Goal: Task Accomplishment & Management: Use online tool/utility

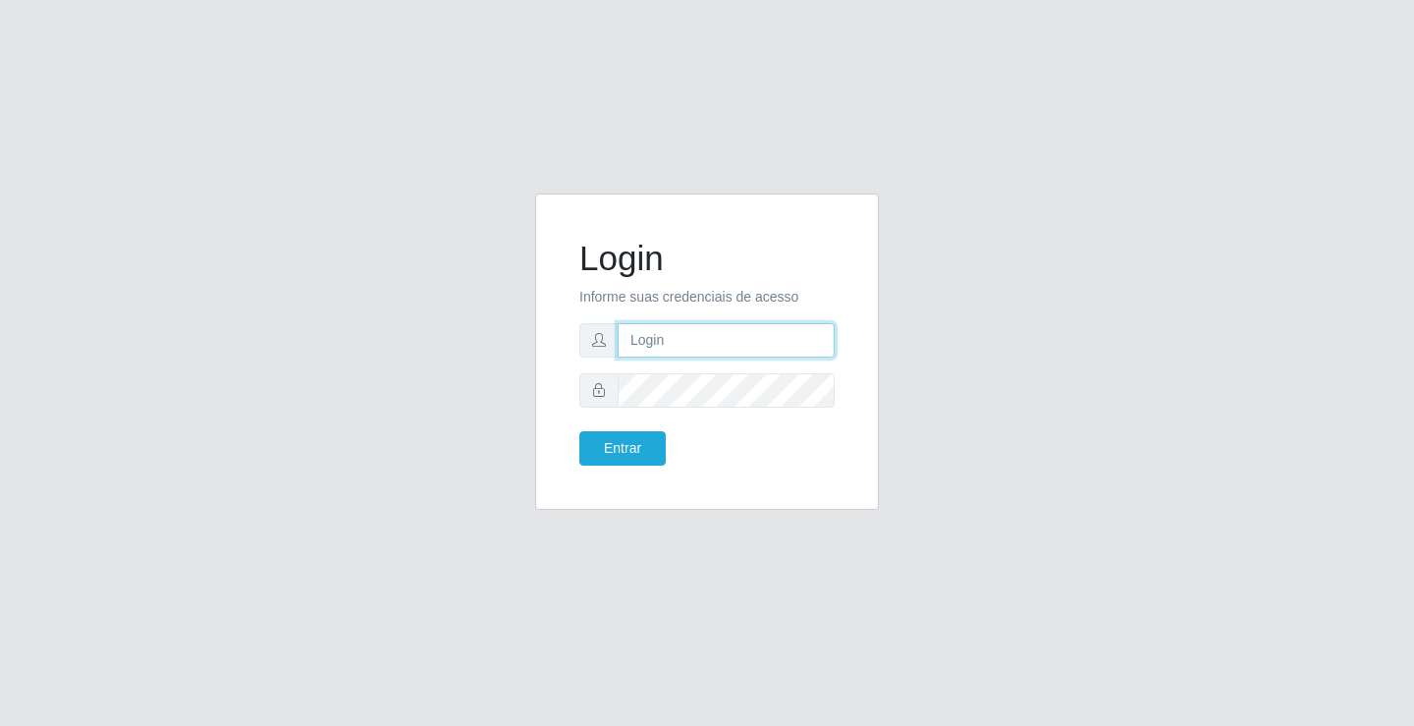
click at [667, 350] on input "text" at bounding box center [726, 340] width 217 height 34
click at [694, 342] on input "text" at bounding box center [726, 340] width 217 height 34
type input "zivaneide@ideal"
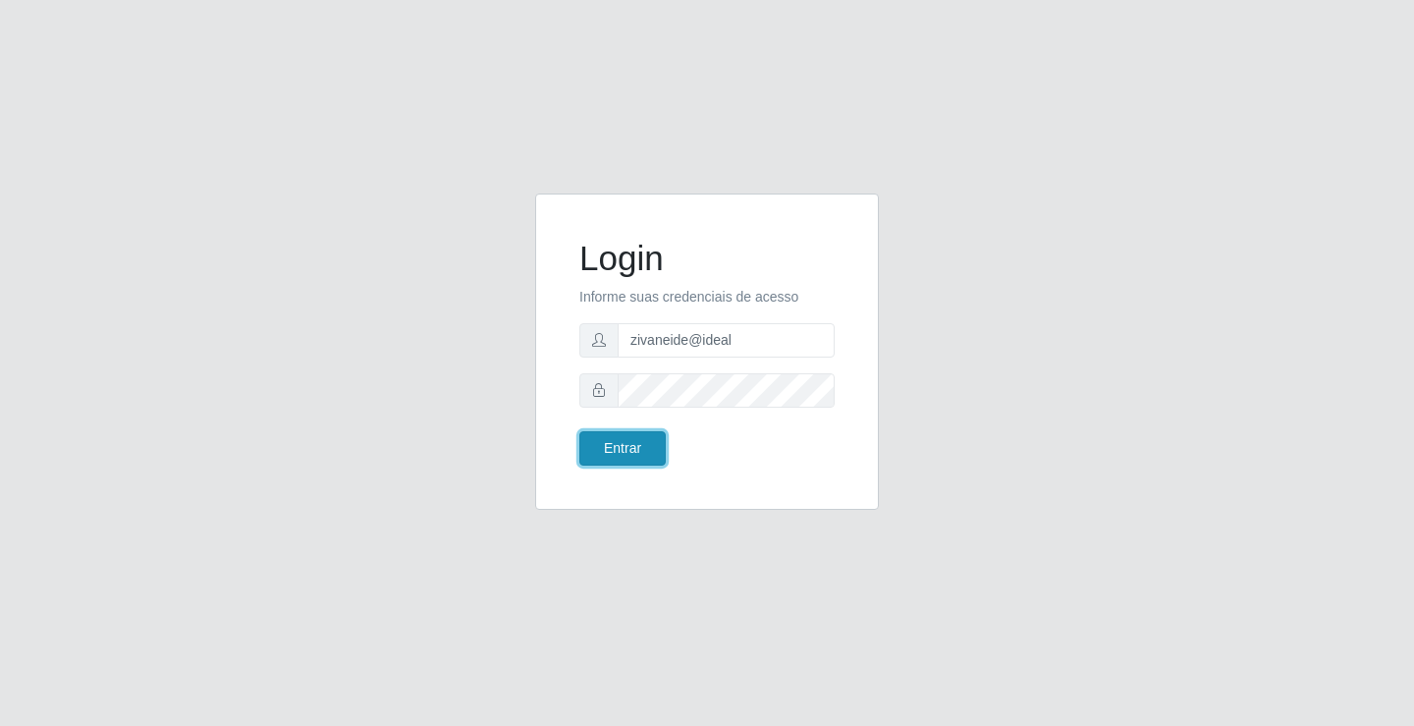
click at [601, 457] on button "Entrar" at bounding box center [622, 448] width 86 height 34
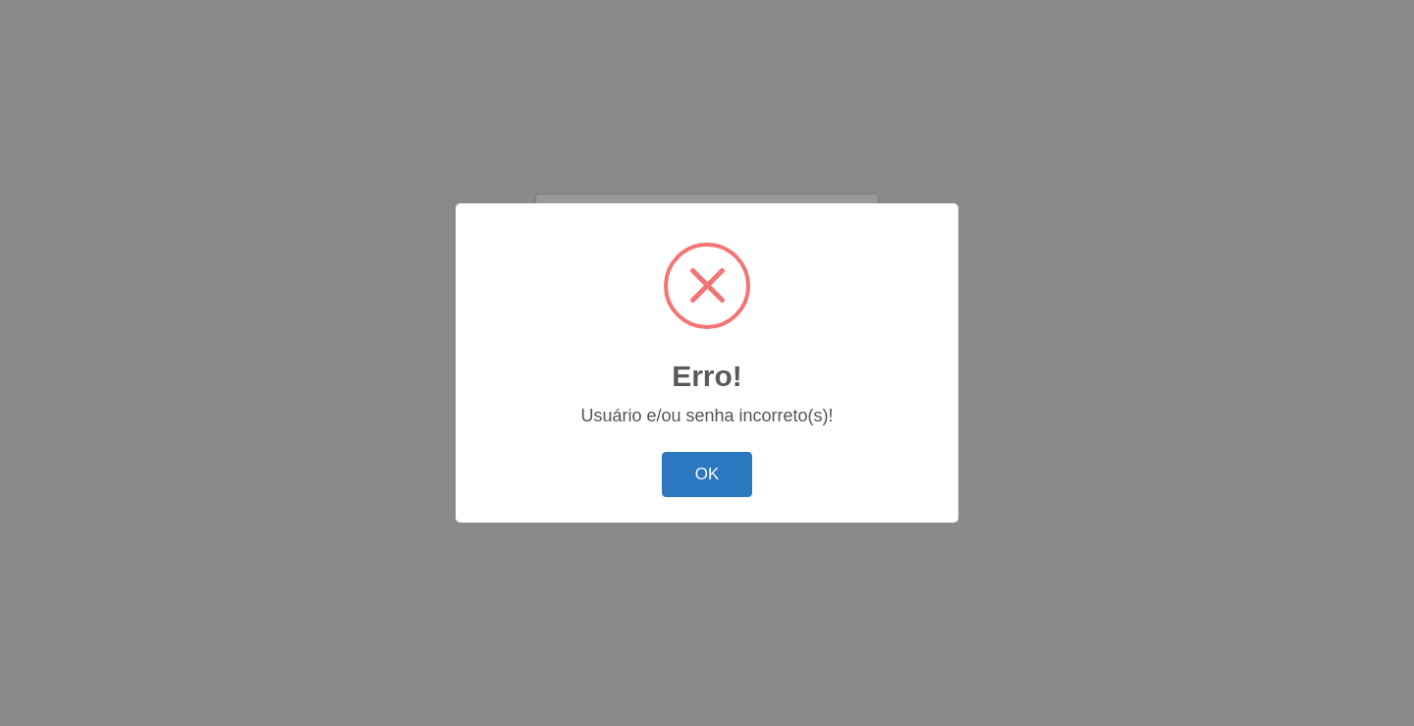
click at [679, 479] on button "OK" at bounding box center [707, 475] width 91 height 46
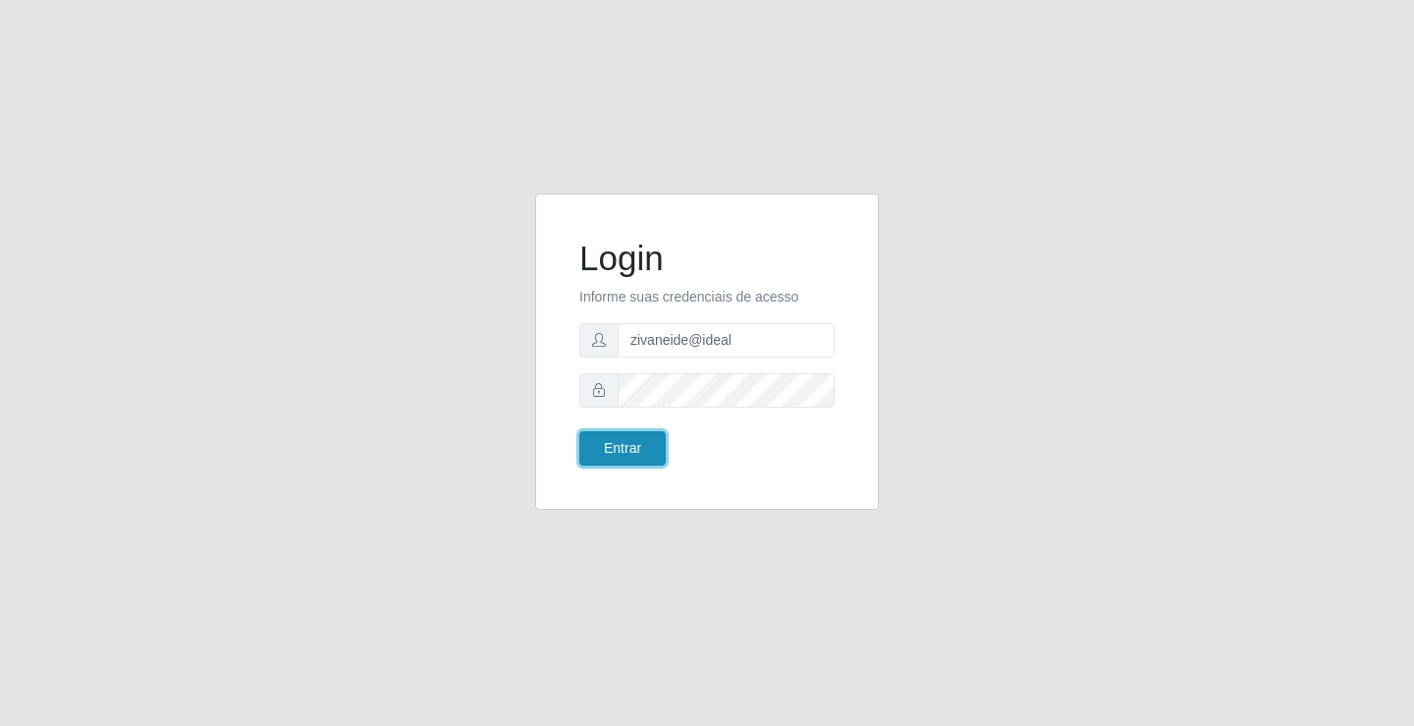
click at [635, 443] on button "Entrar" at bounding box center [622, 448] width 86 height 34
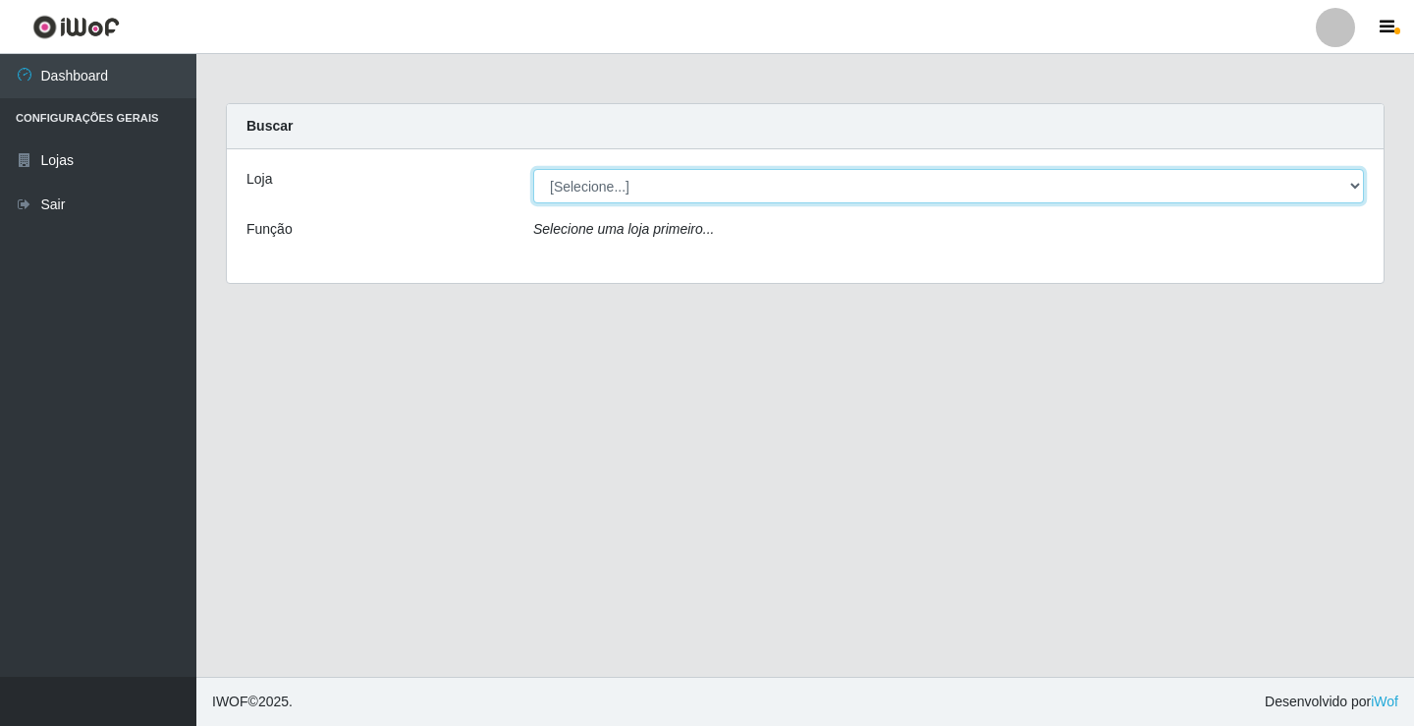
click at [1351, 184] on select "[Selecione...] Ideal - Conceição" at bounding box center [948, 186] width 831 height 34
select select "231"
click at [533, 169] on select "[Selecione...] Ideal - Conceição" at bounding box center [948, 186] width 831 height 34
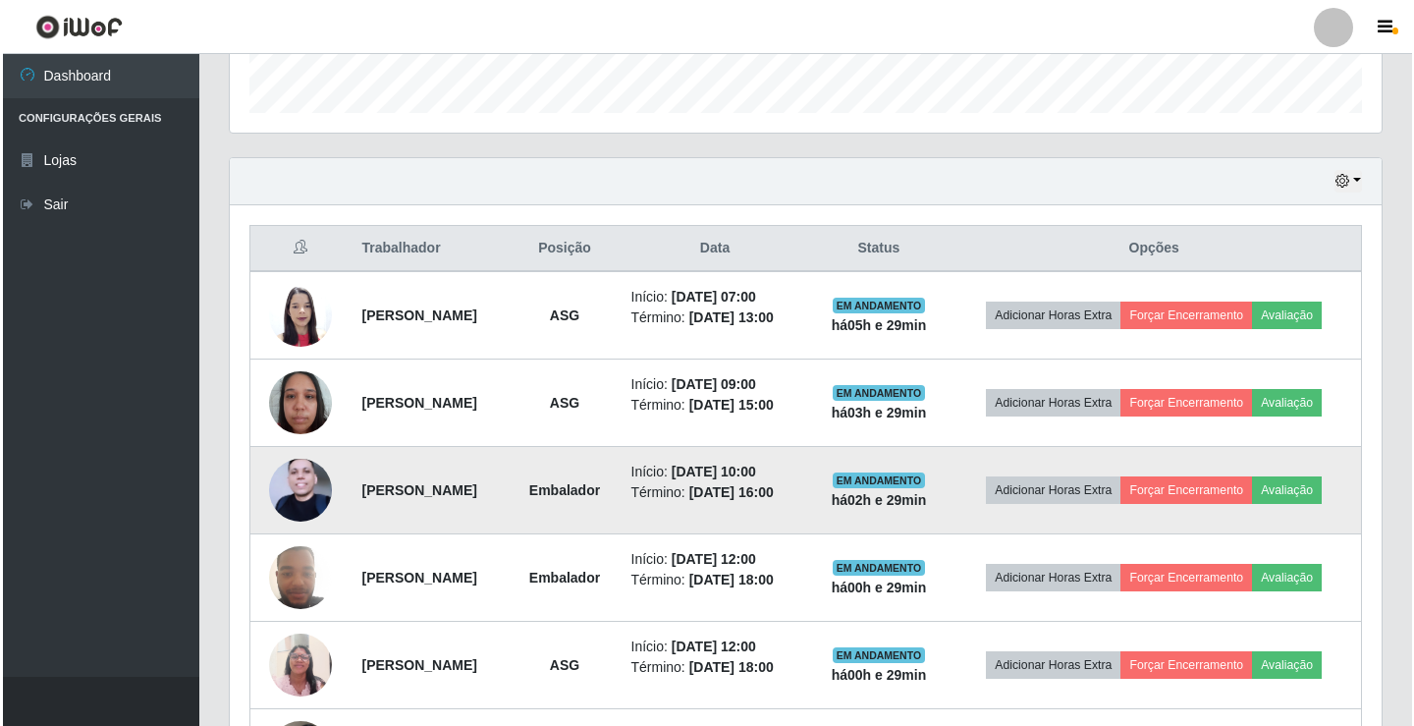
scroll to position [786, 0]
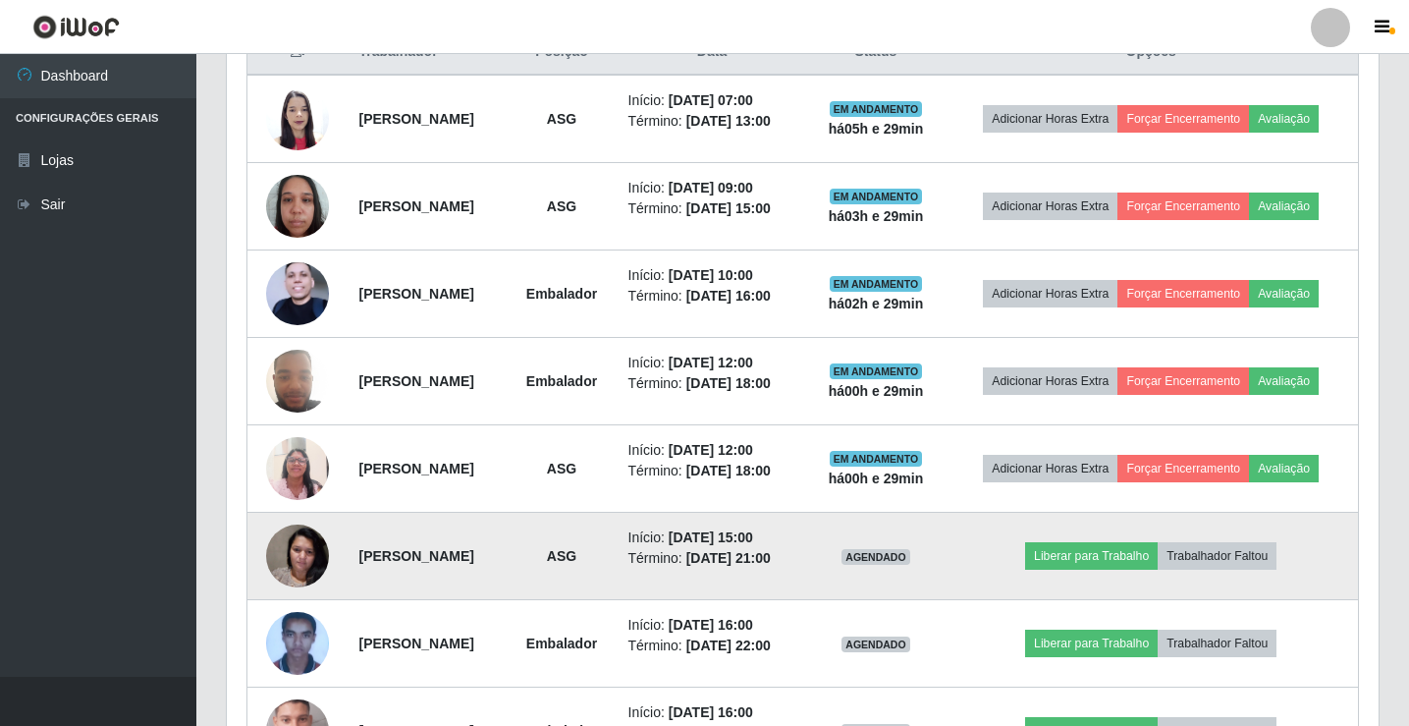
click at [279, 557] on img at bounding box center [297, 555] width 63 height 83
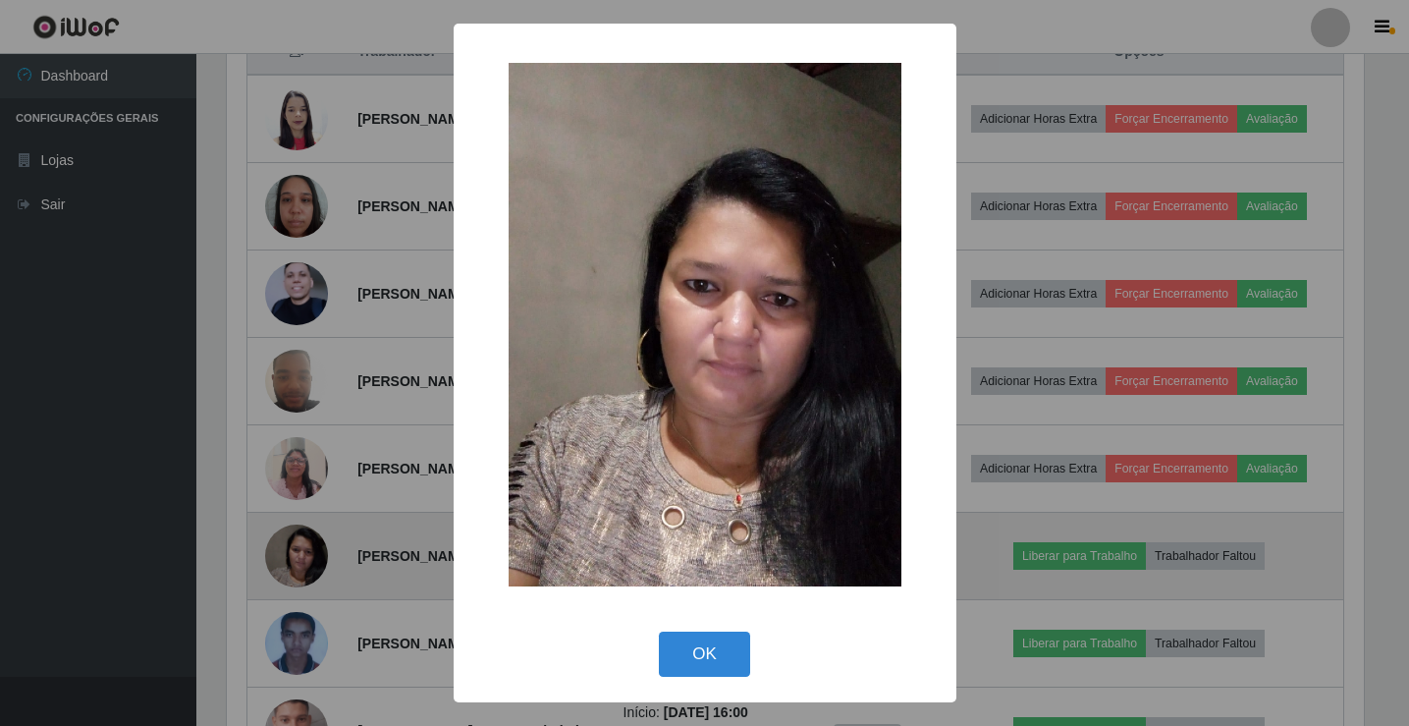
scroll to position [407, 1142]
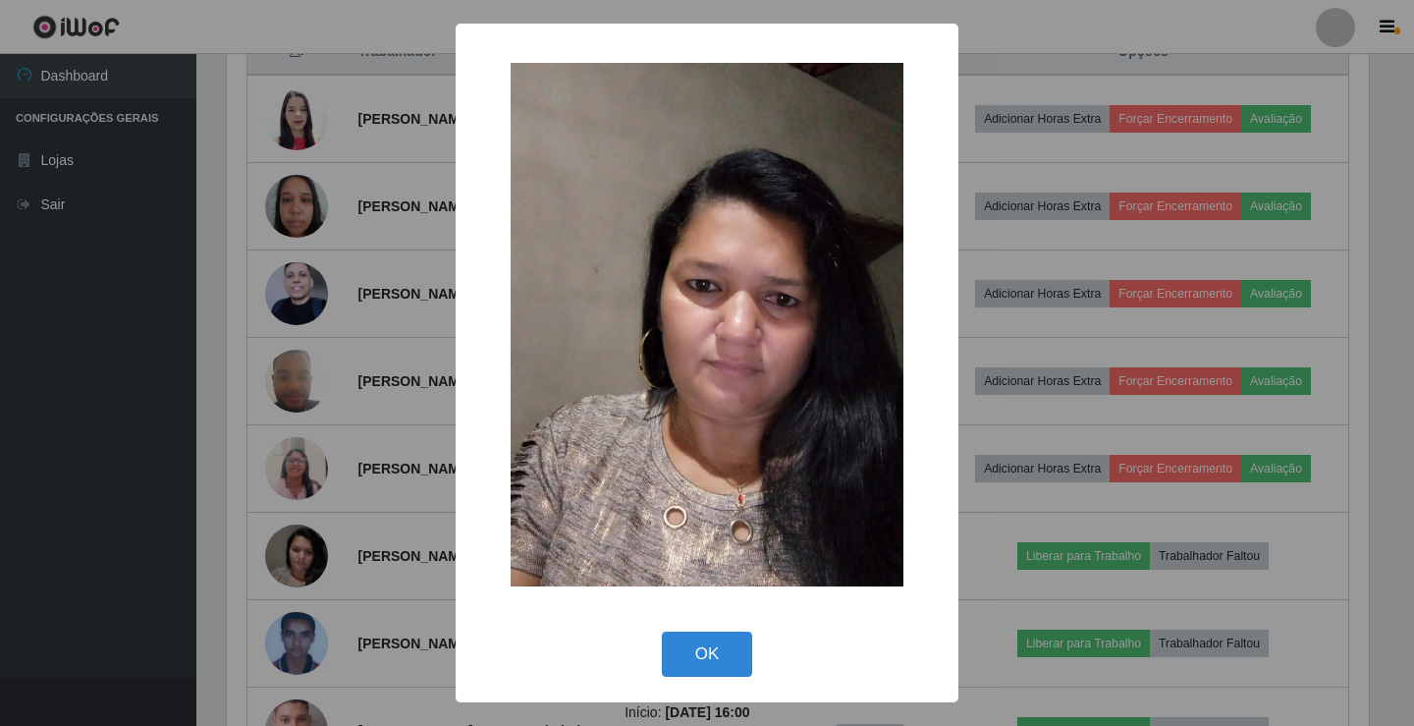
click at [96, 527] on div "× OK Cancel" at bounding box center [707, 363] width 1414 height 726
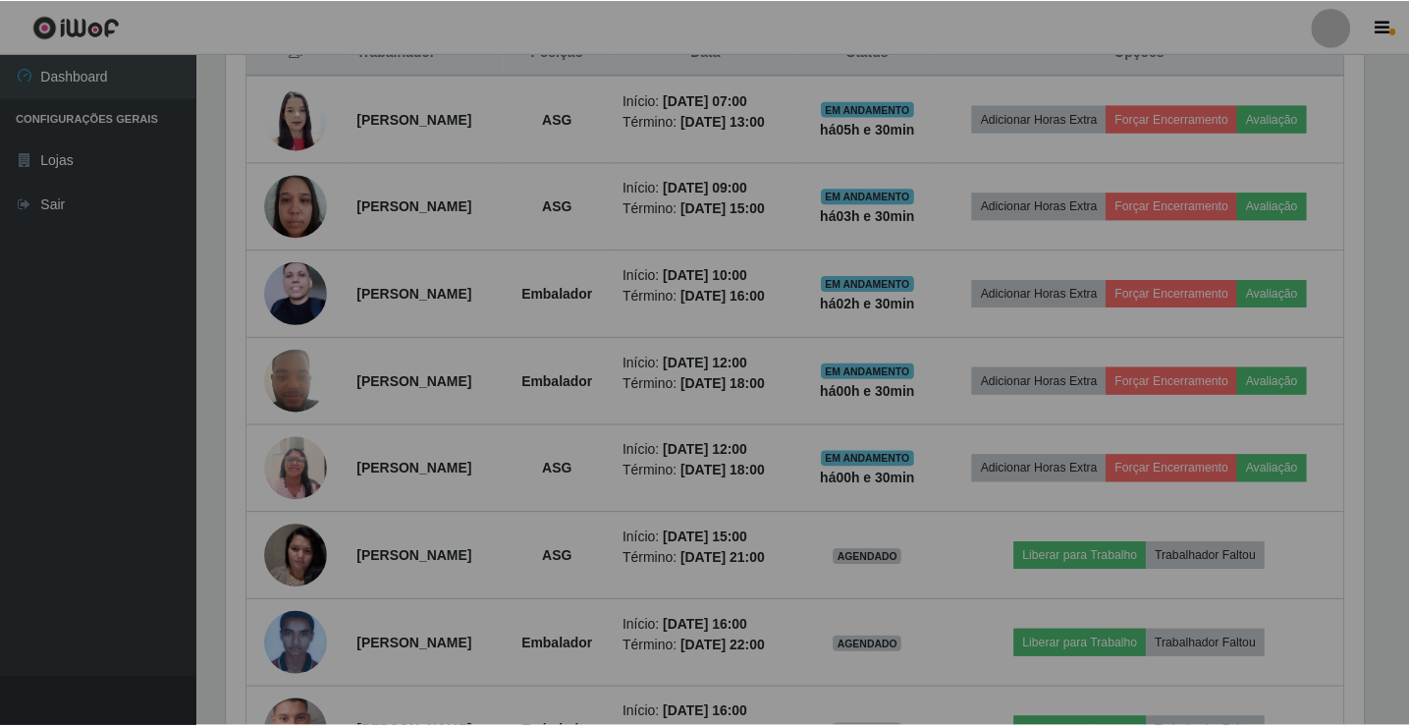
scroll to position [407, 1152]
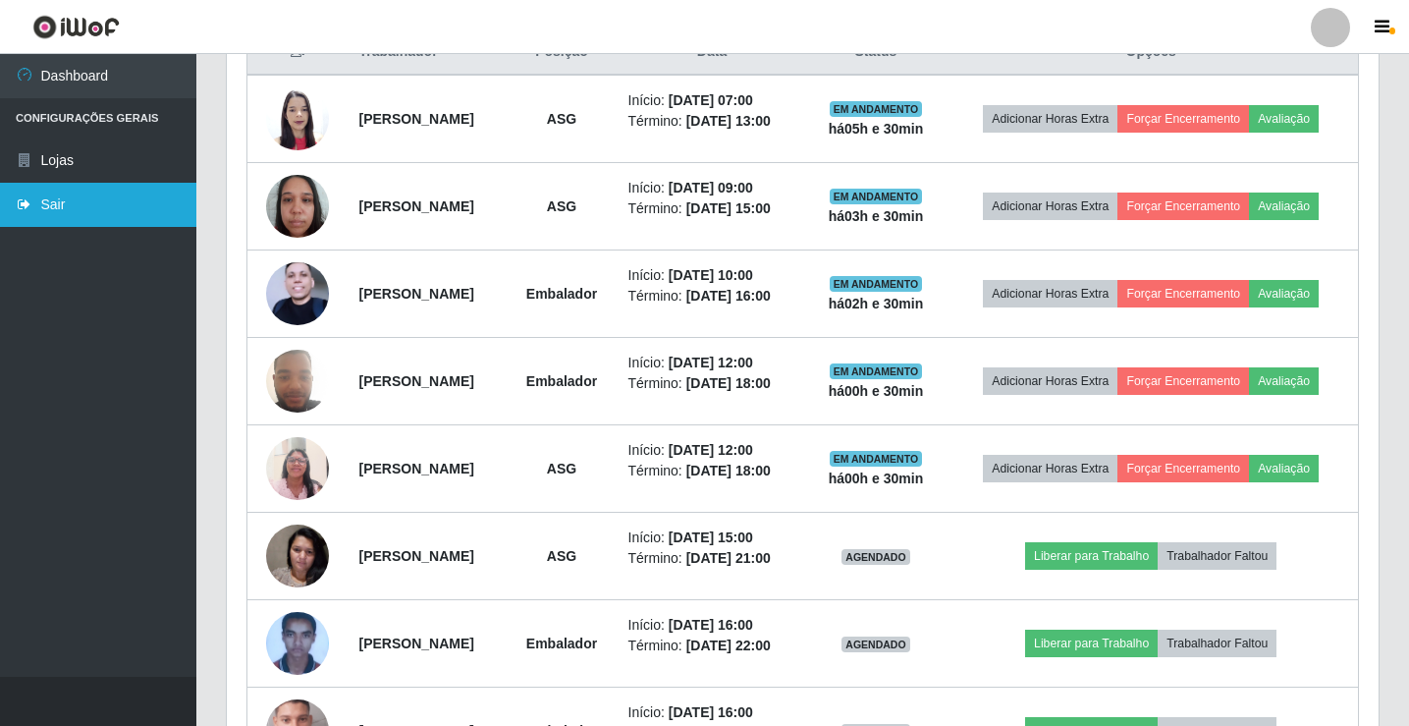
click at [64, 218] on link "Sair" at bounding box center [98, 205] width 196 height 44
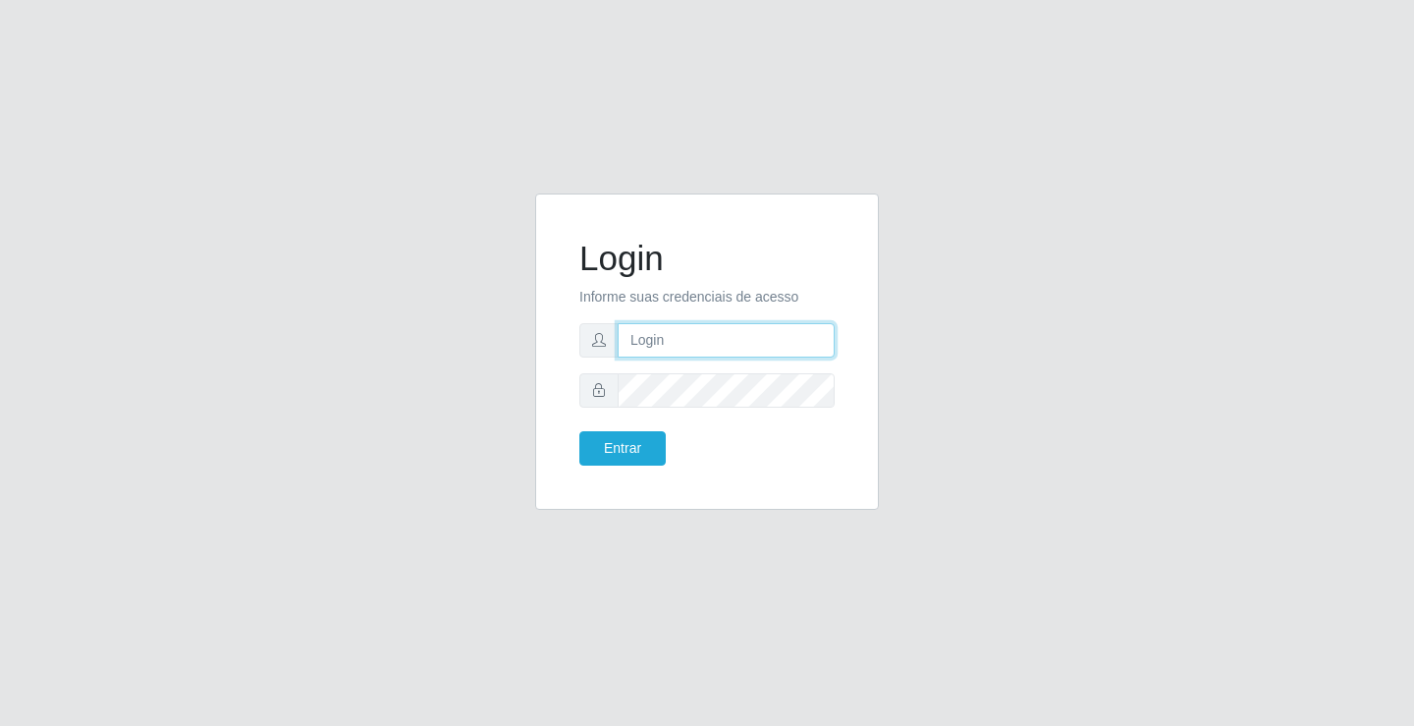
click at [761, 342] on input "text" at bounding box center [726, 340] width 217 height 34
type input "zivaneide@ideal"
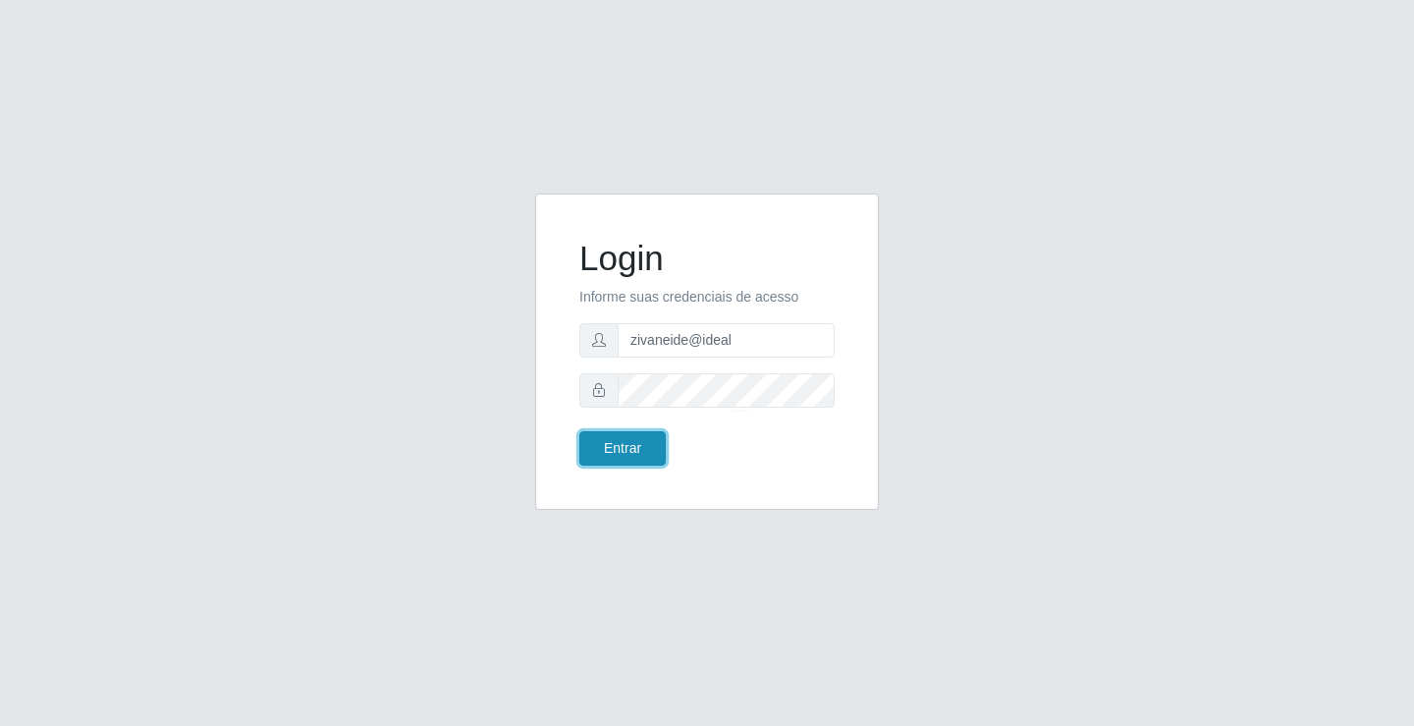
click at [587, 456] on button "Entrar" at bounding box center [622, 448] width 86 height 34
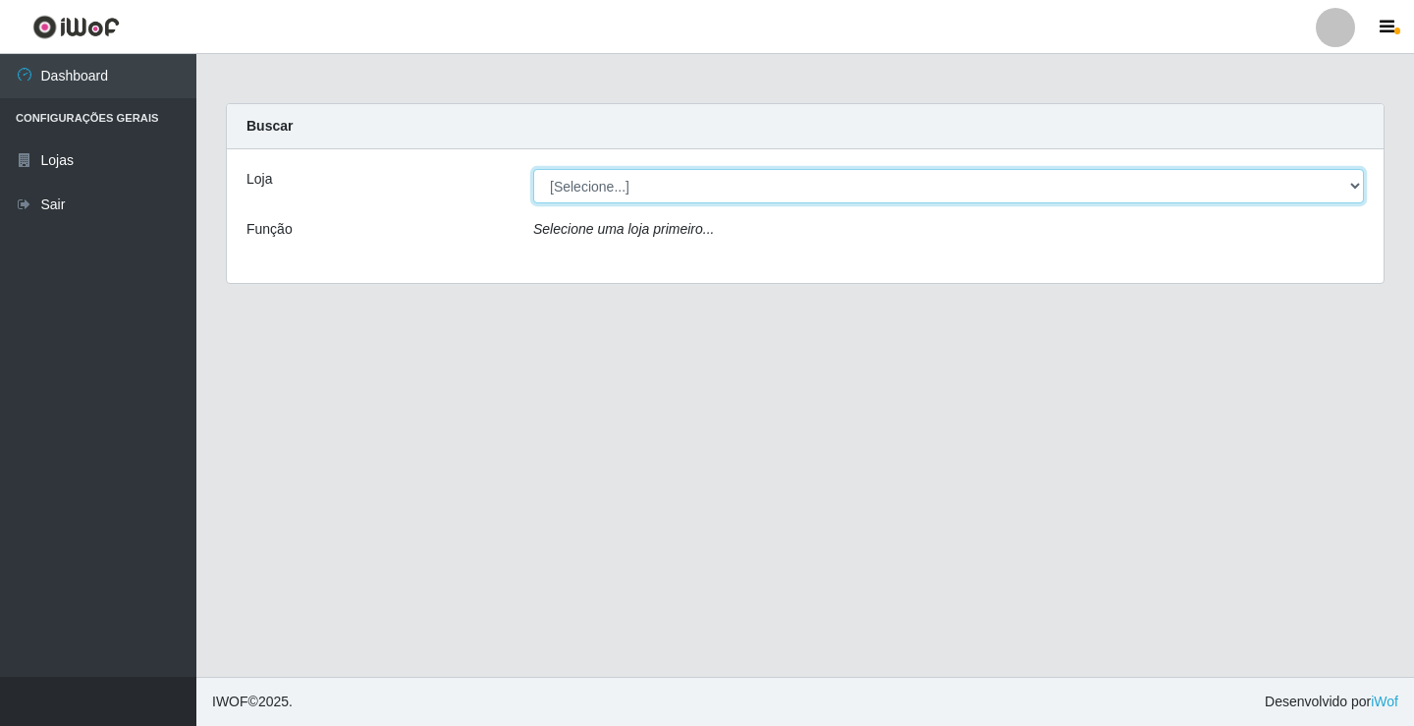
click at [1358, 184] on select "[Selecione...] Ideal - Conceição" at bounding box center [948, 186] width 831 height 34
select select "231"
click at [533, 169] on select "[Selecione...] Ideal - Conceição" at bounding box center [948, 186] width 831 height 34
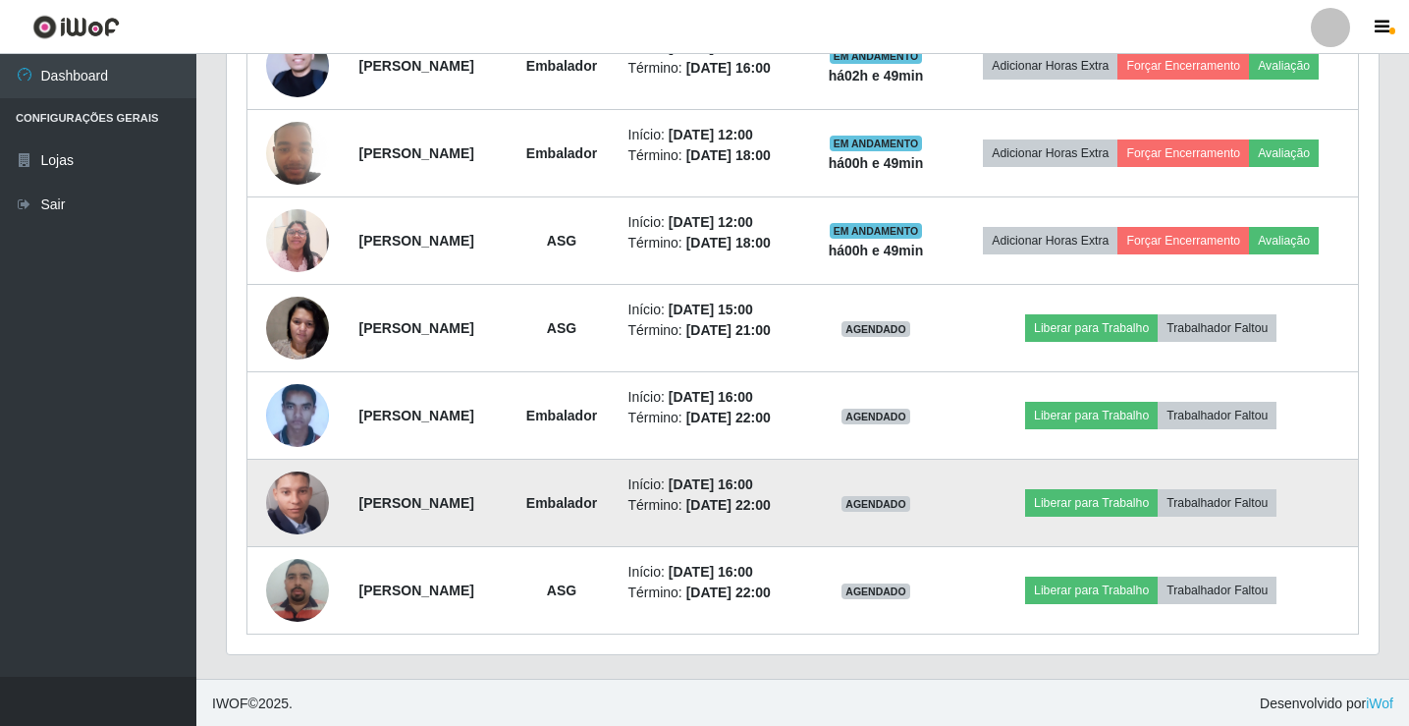
scroll to position [1015, 0]
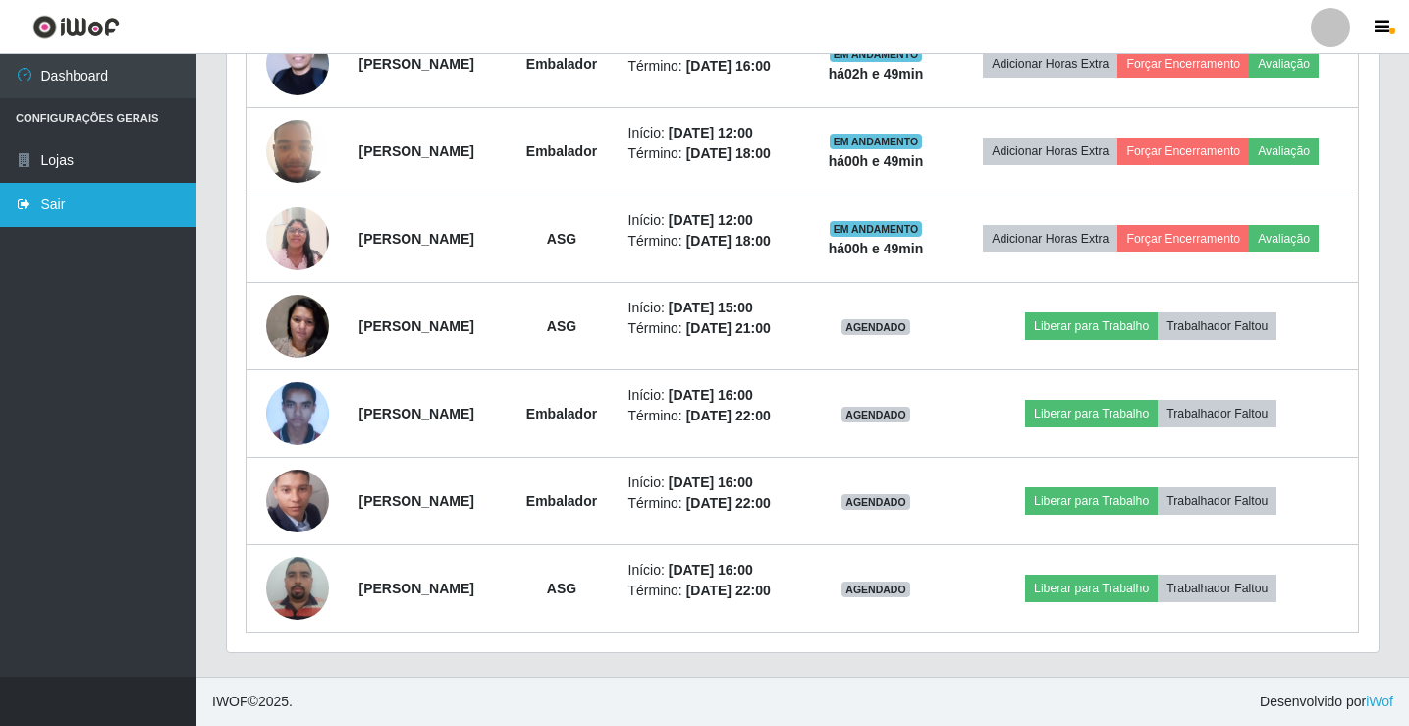
click at [96, 205] on link "Sair" at bounding box center [98, 205] width 196 height 44
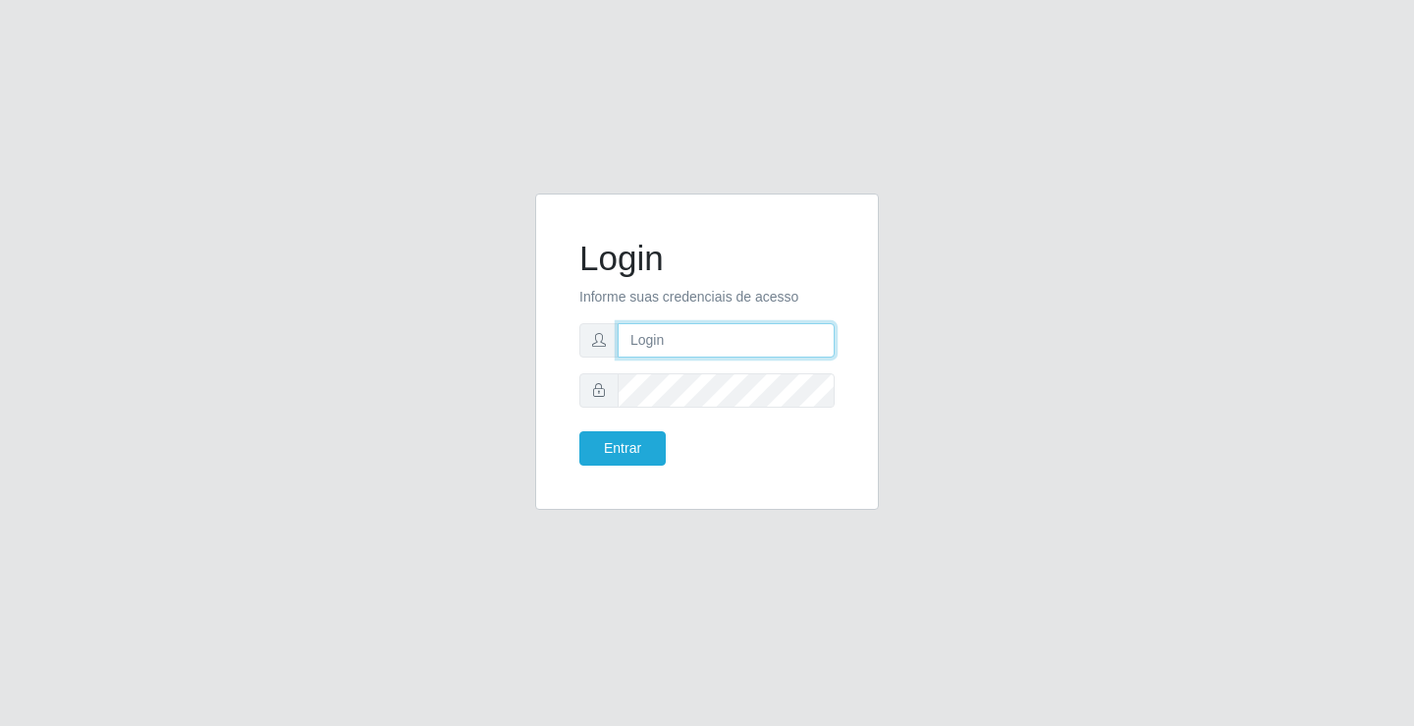
click at [777, 344] on input "text" at bounding box center [726, 340] width 217 height 34
type input "zivaneide@ideal"
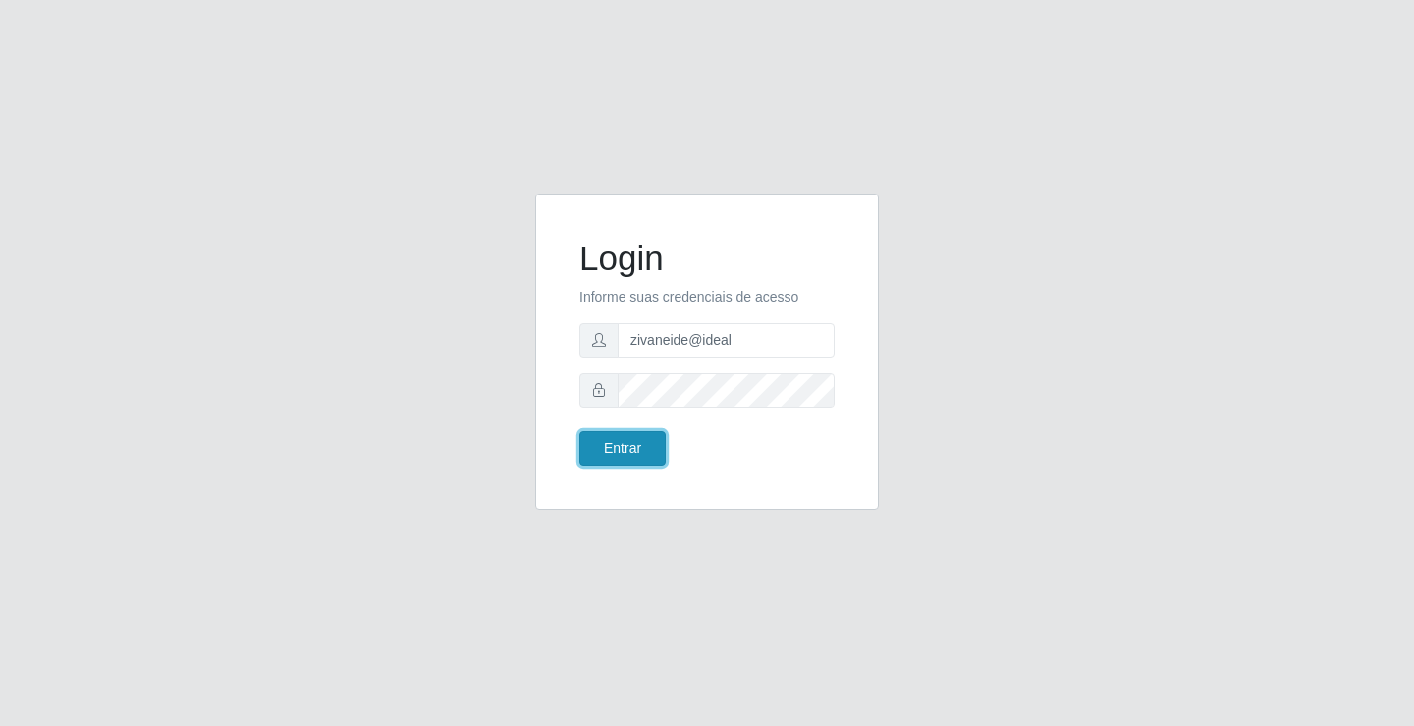
click at [619, 431] on button "Entrar" at bounding box center [622, 448] width 86 height 34
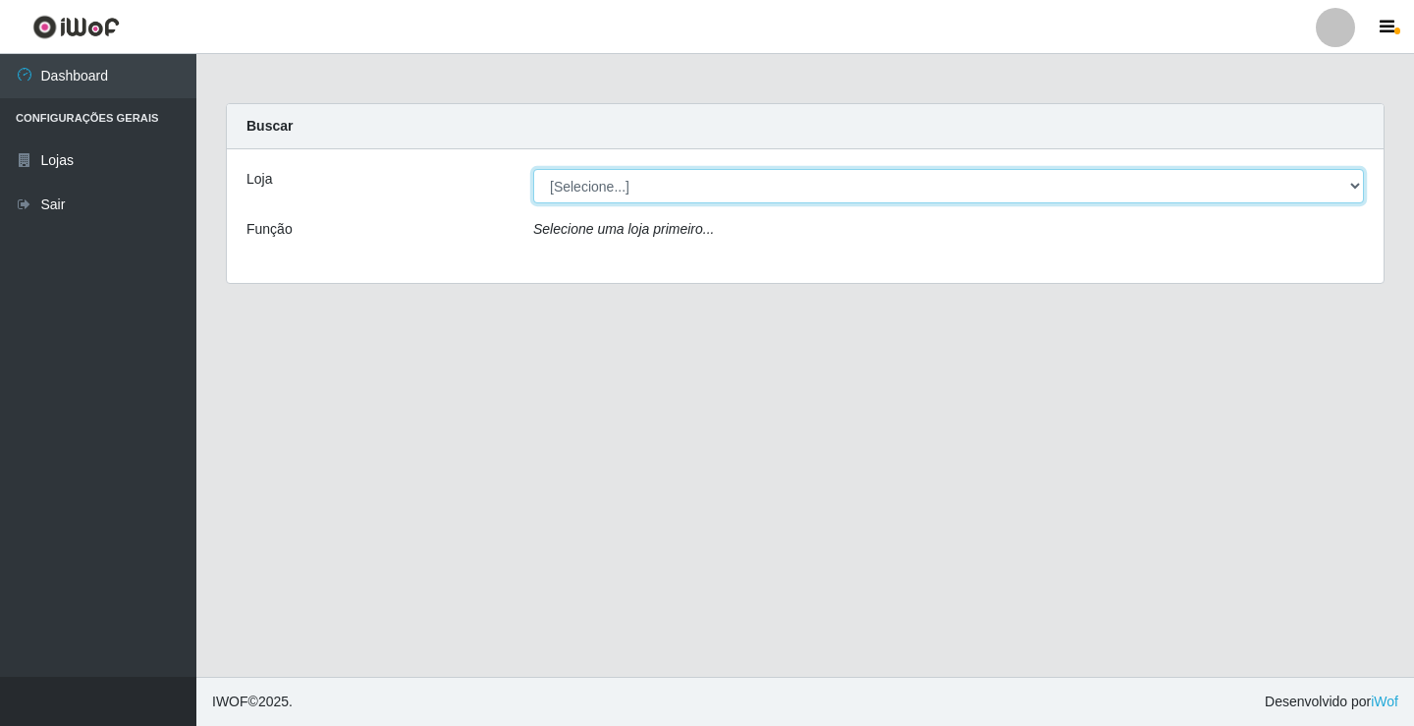
click at [1354, 190] on select "[Selecione...] Ideal - Conceição" at bounding box center [948, 186] width 831 height 34
select select "231"
click at [533, 169] on select "[Selecione...] Ideal - Conceição" at bounding box center [948, 186] width 831 height 34
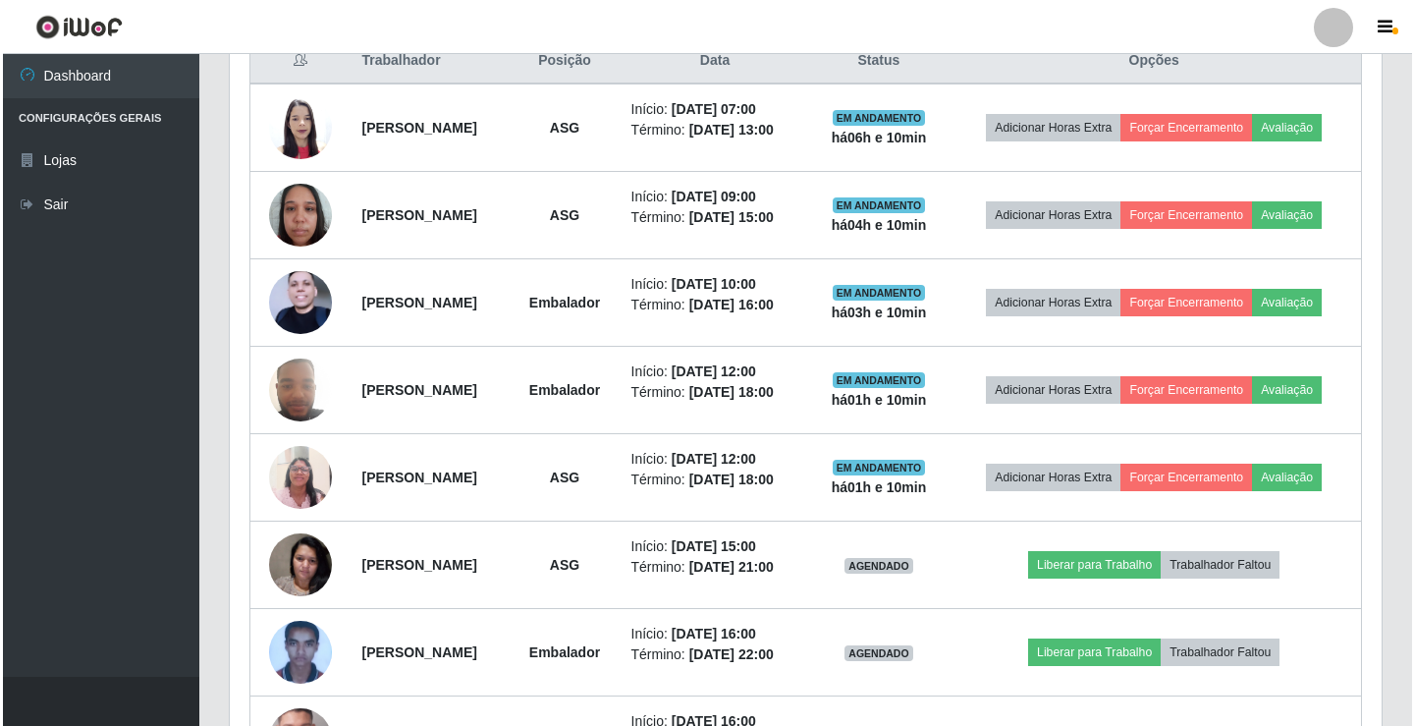
scroll to position [786, 0]
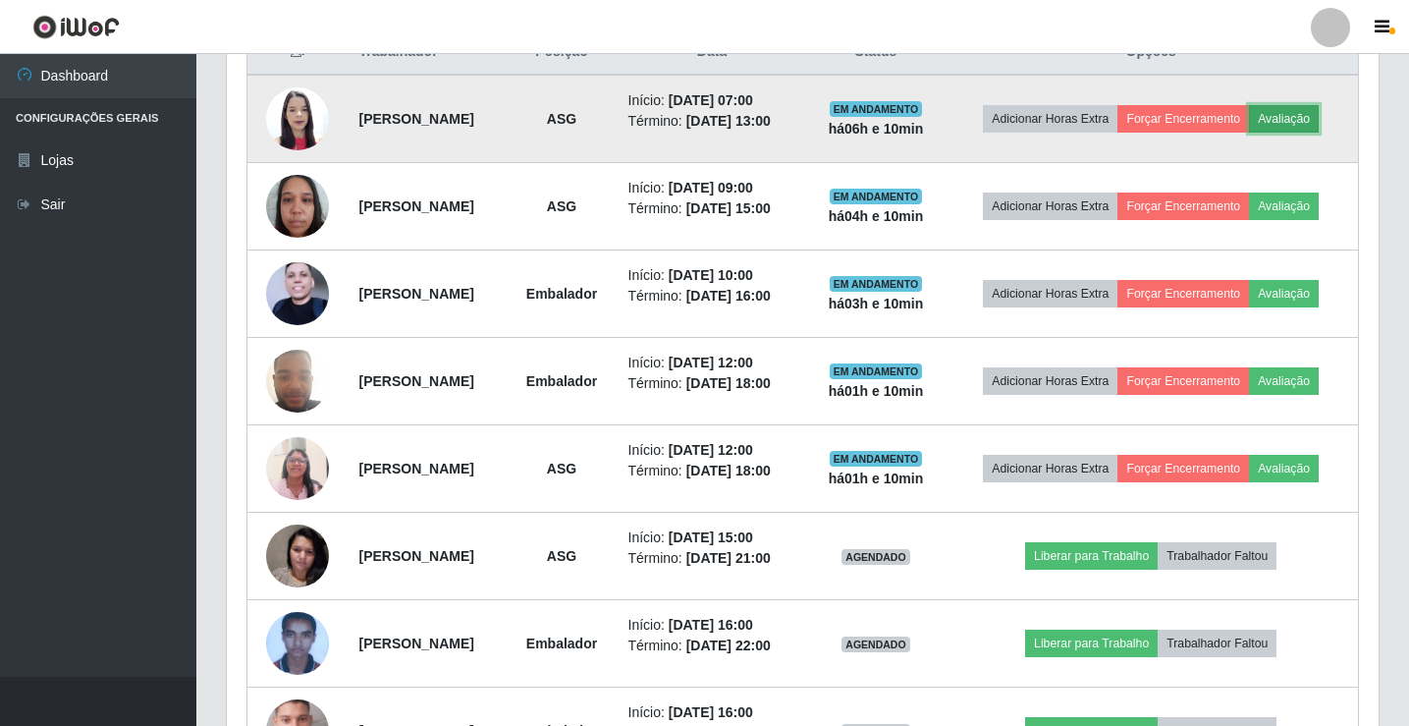
click at [1291, 114] on button "Avaliação" at bounding box center [1284, 118] width 70 height 27
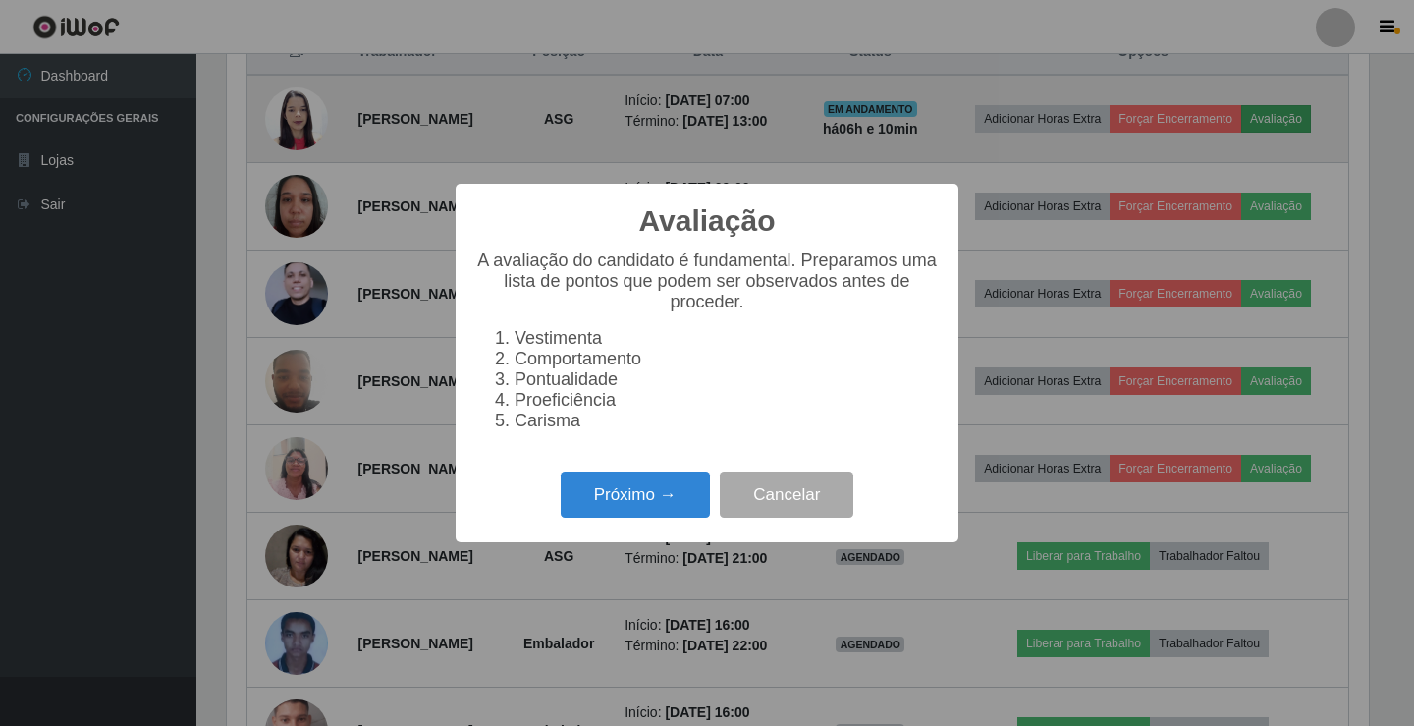
scroll to position [407, 1142]
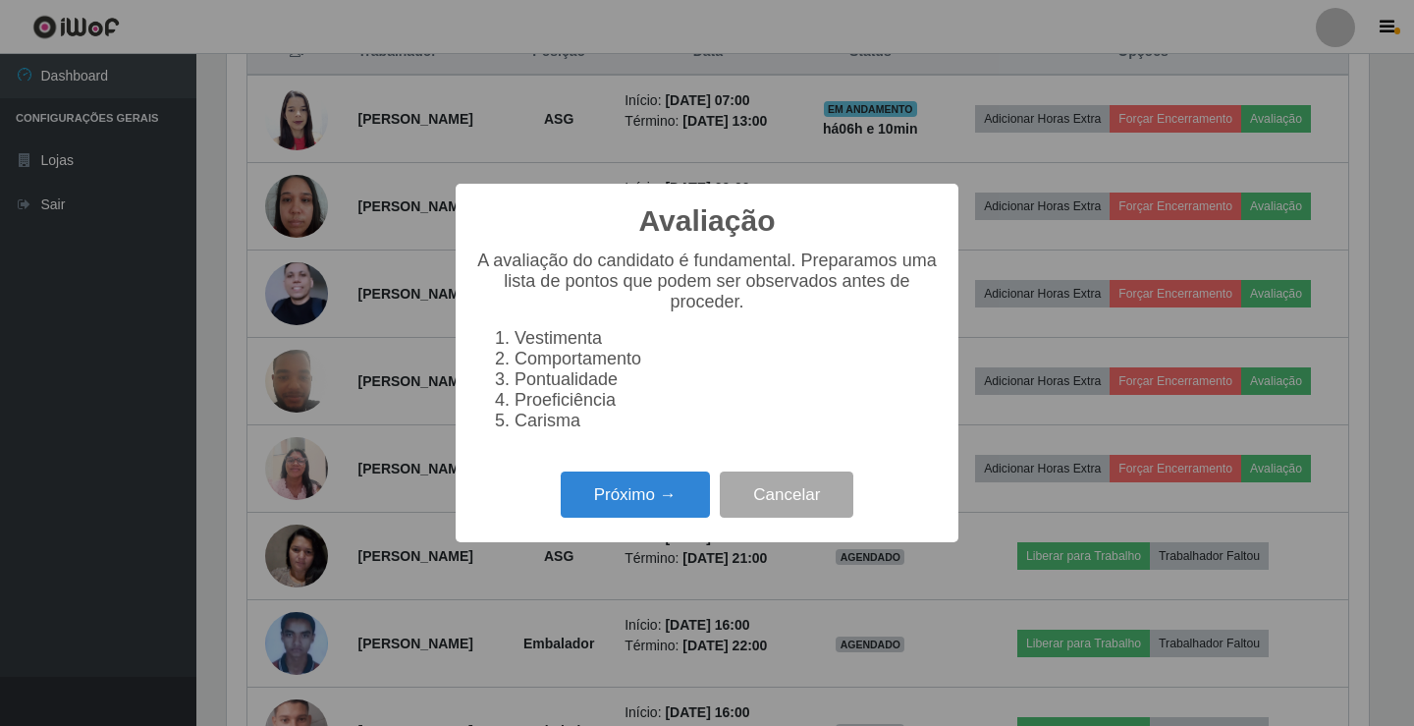
click at [639, 522] on div "Próximo → Cancelar" at bounding box center [706, 494] width 463 height 56
click at [640, 517] on button "Próximo →" at bounding box center [635, 494] width 149 height 46
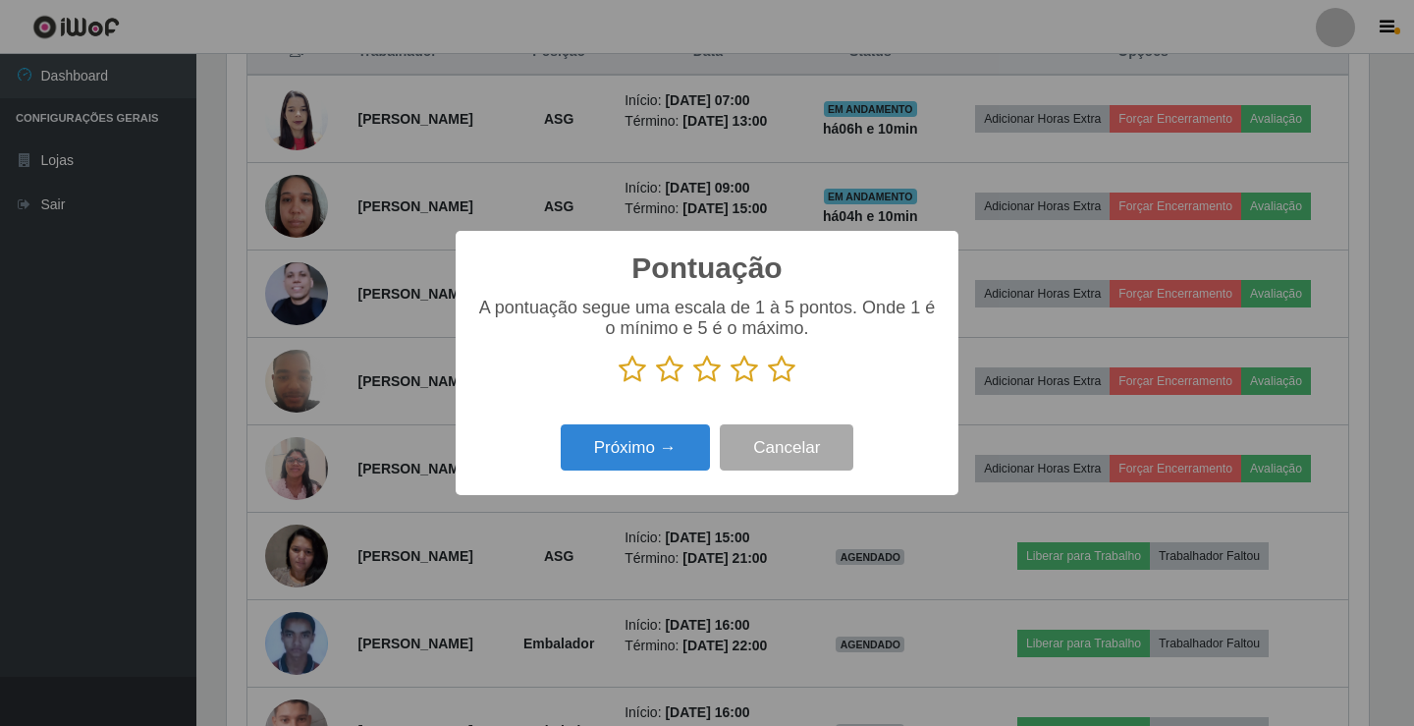
scroll to position [981518, 980784]
click at [788, 374] on icon at bounding box center [781, 368] width 27 height 29
click at [768, 384] on input "radio" at bounding box center [768, 384] width 0 height 0
click at [620, 447] on button "Próximo →" at bounding box center [635, 447] width 149 height 46
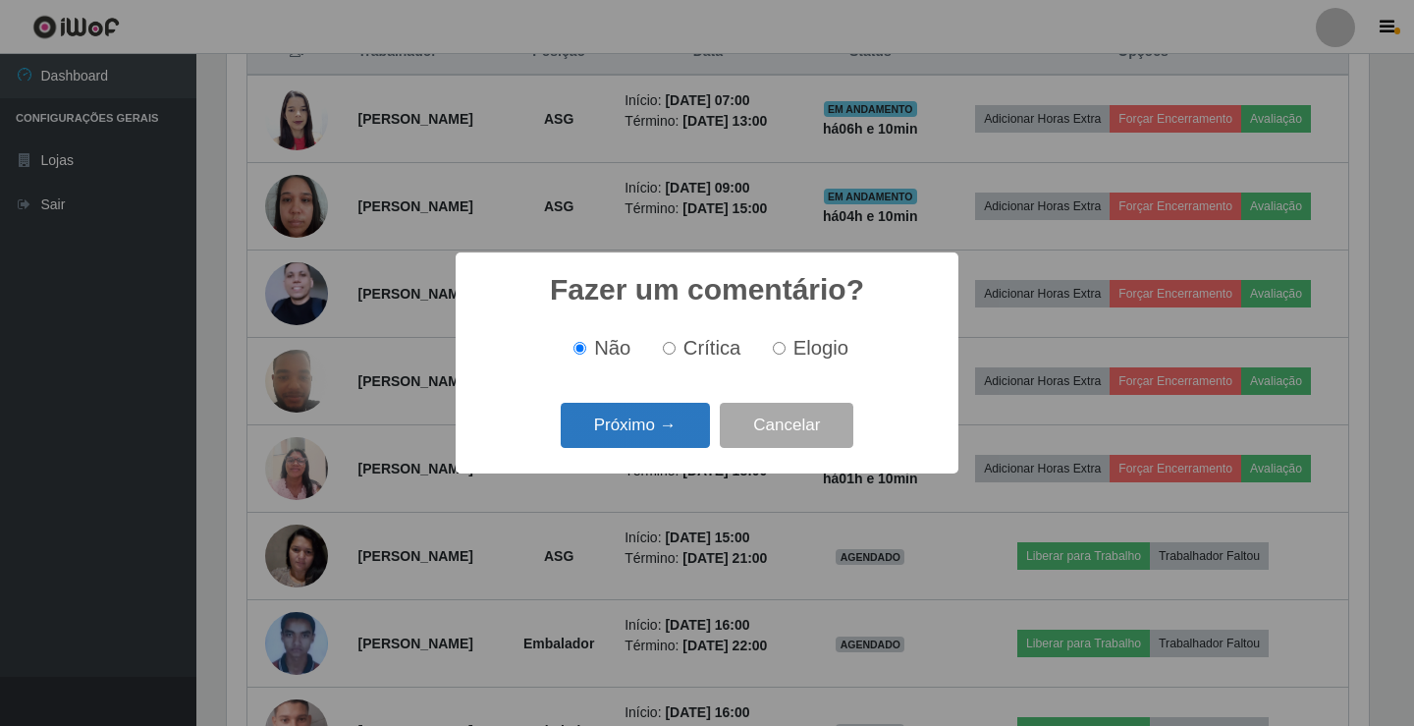
click at [618, 413] on button "Próximo →" at bounding box center [635, 426] width 149 height 46
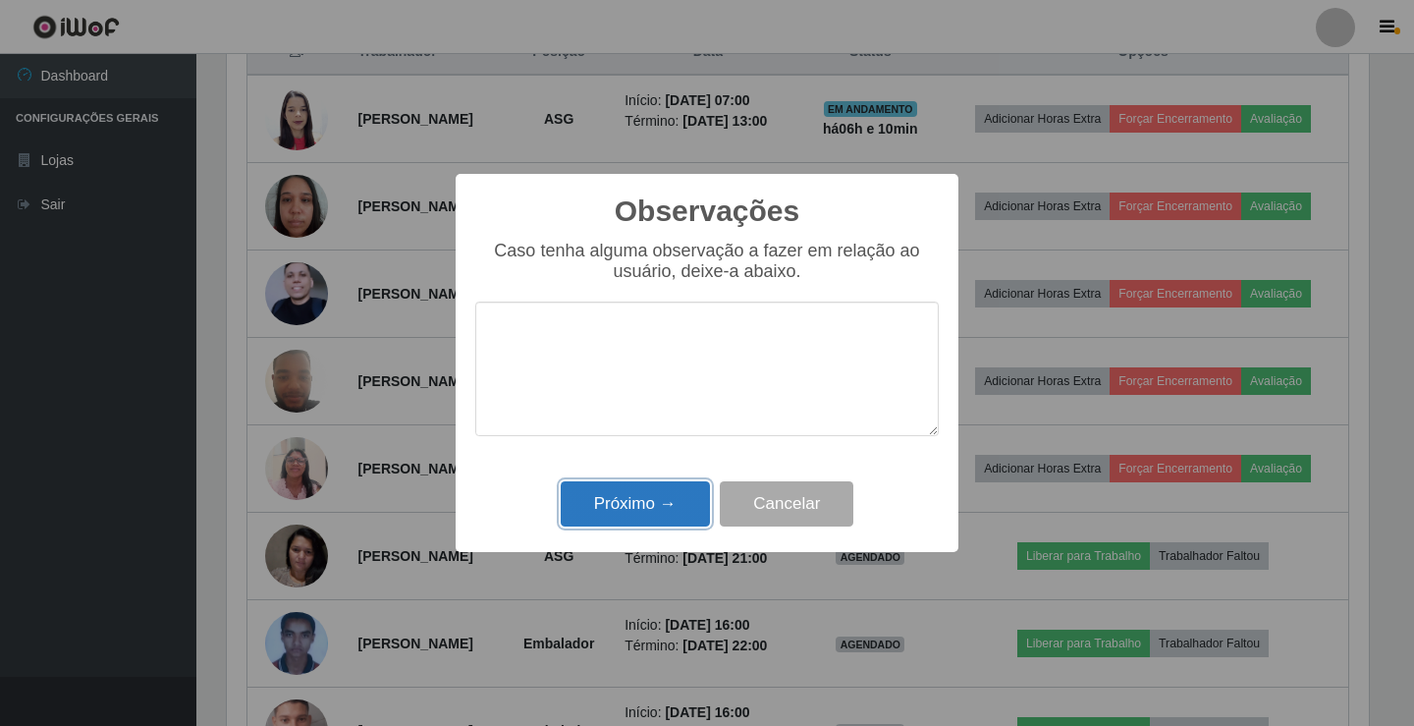
click at [625, 493] on button "Próximo →" at bounding box center [635, 504] width 149 height 46
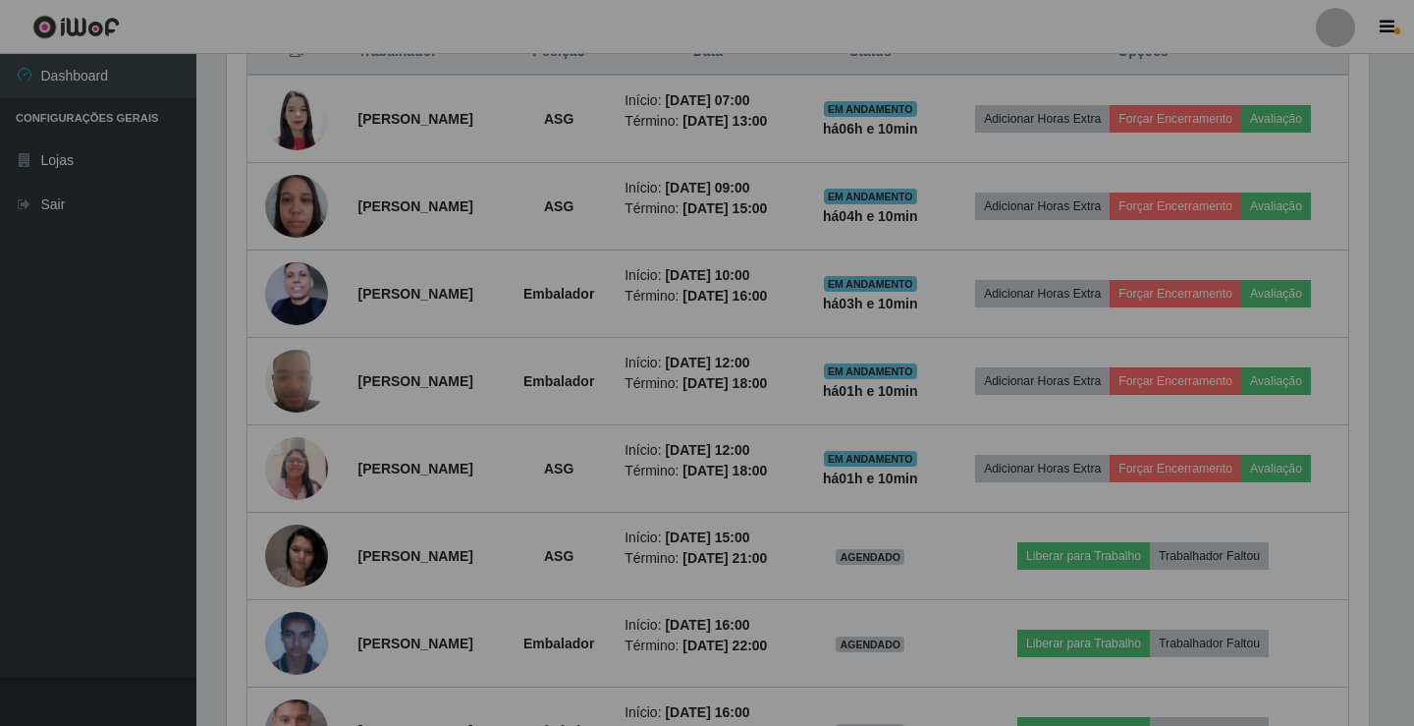
scroll to position [407, 1152]
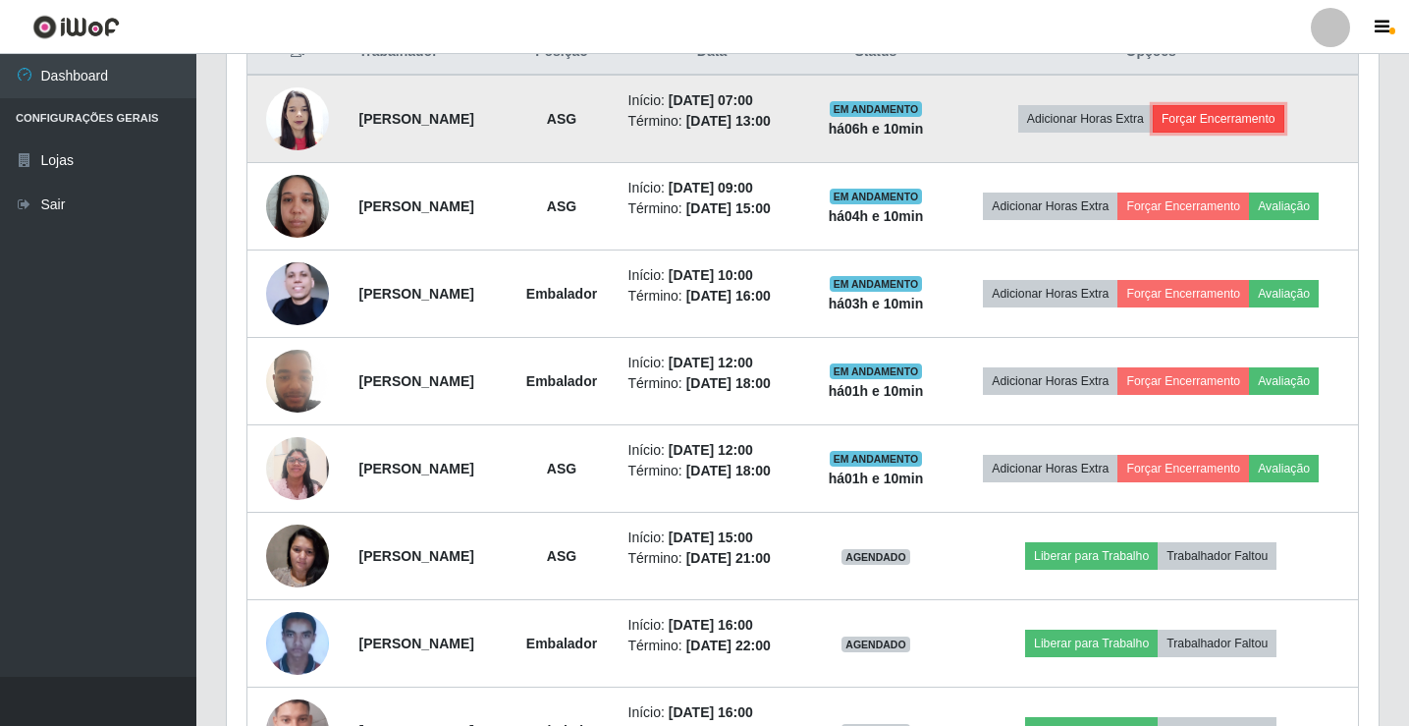
click at [1270, 113] on button "Forçar Encerramento" at bounding box center [1219, 118] width 132 height 27
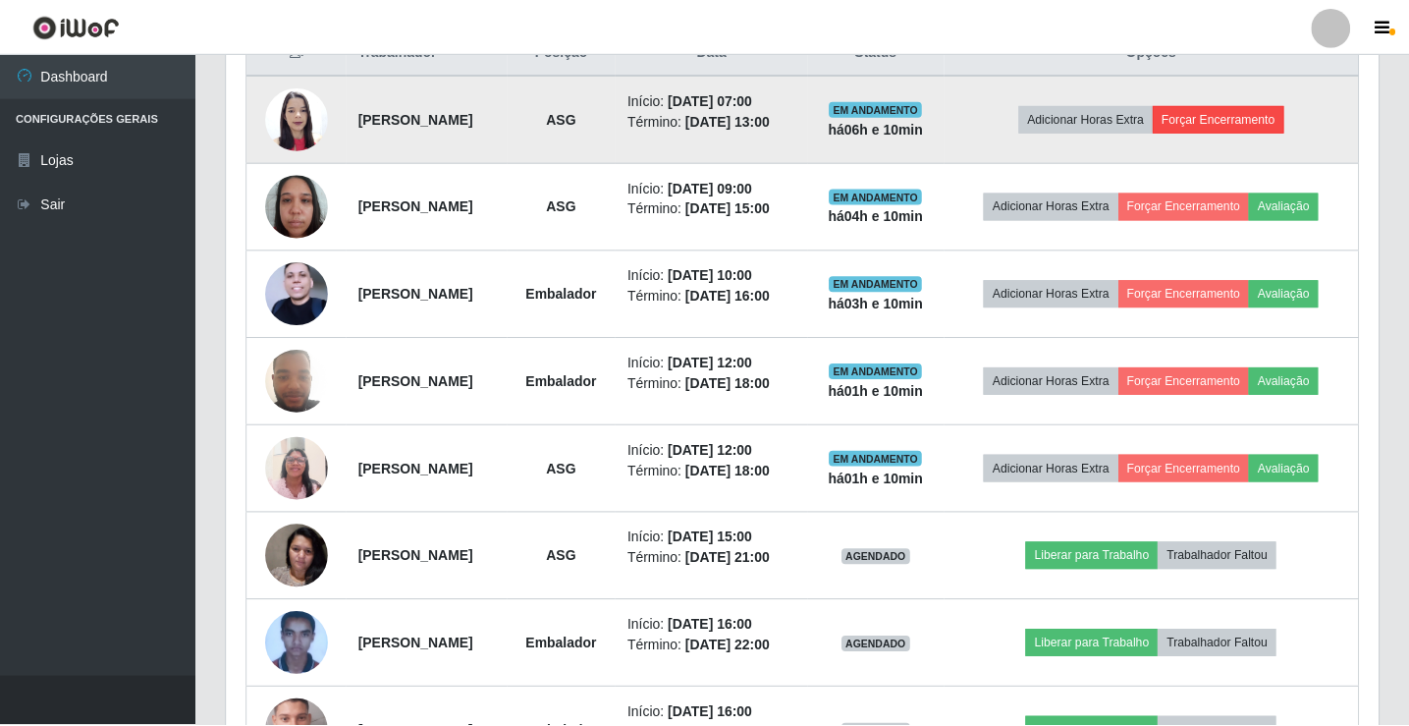
scroll to position [407, 1142]
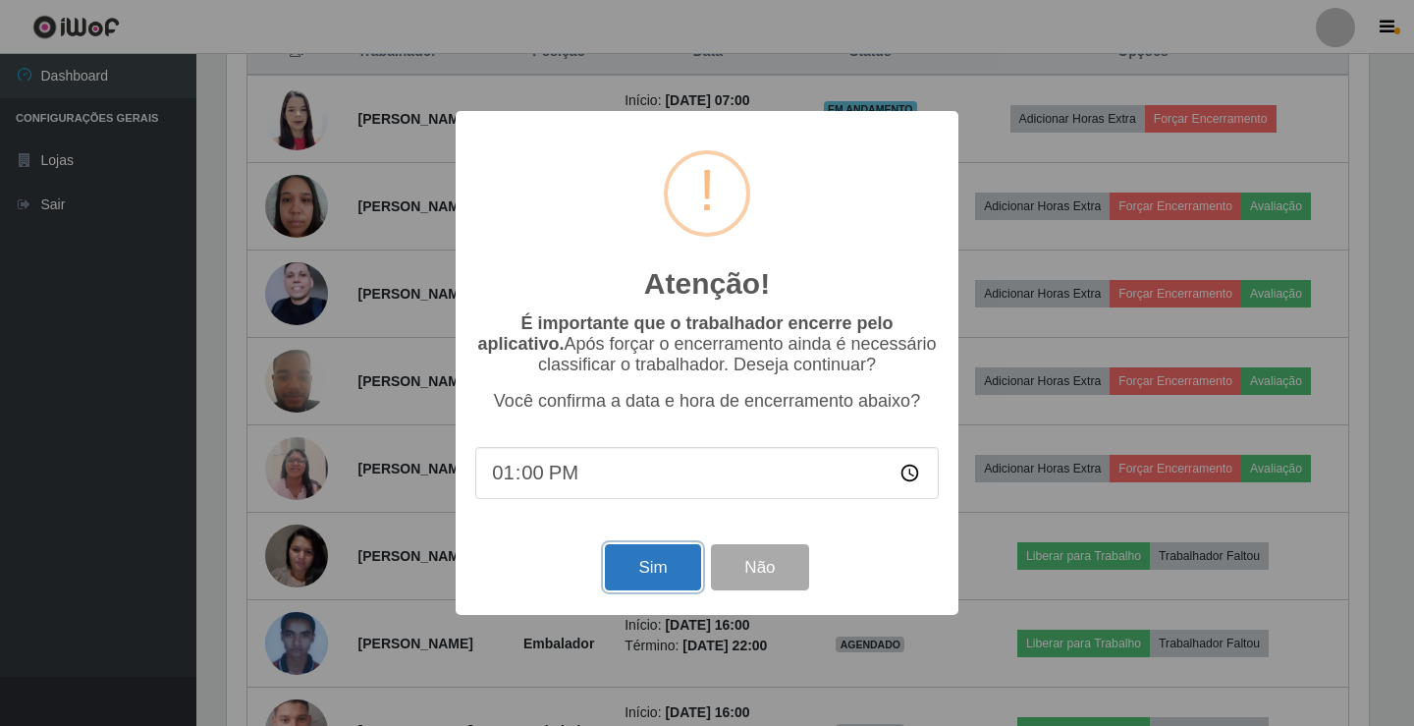
click at [644, 583] on button "Sim" at bounding box center [652, 567] width 95 height 46
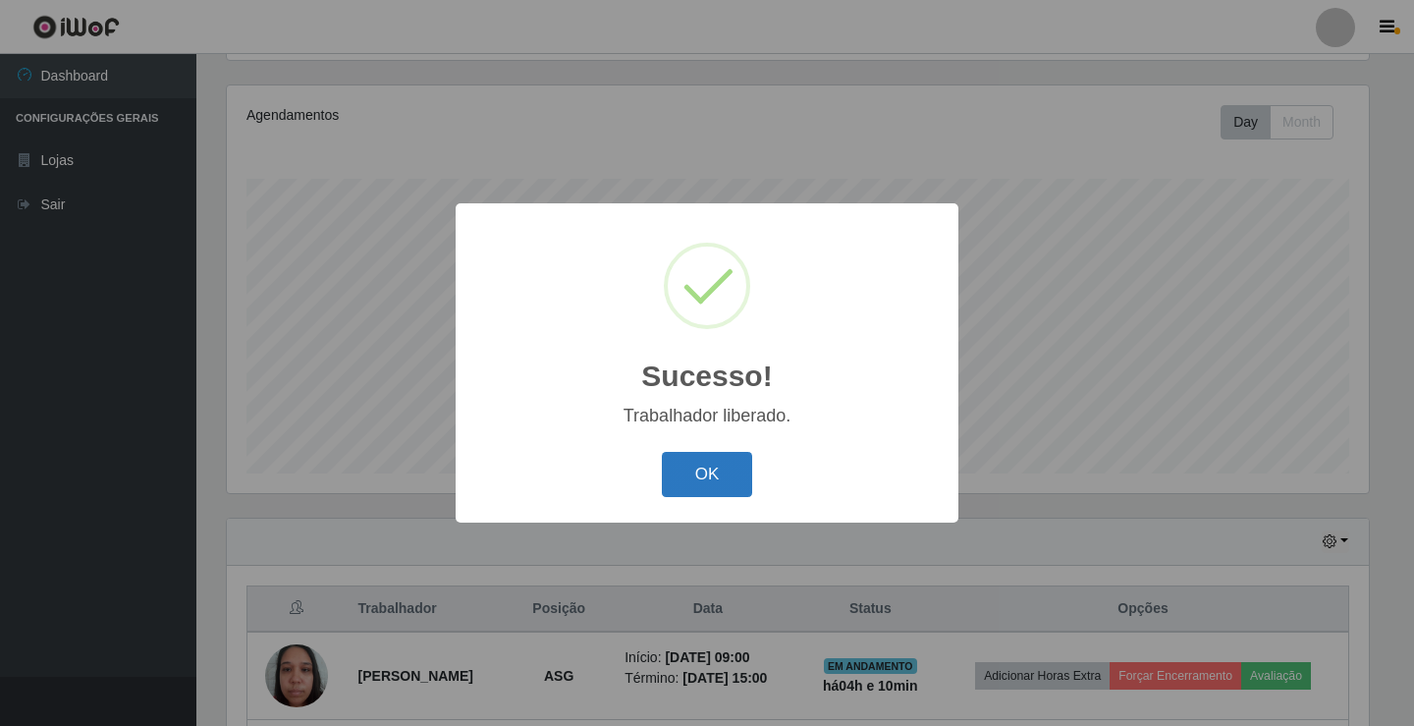
click at [690, 483] on button "OK" at bounding box center [707, 475] width 91 height 46
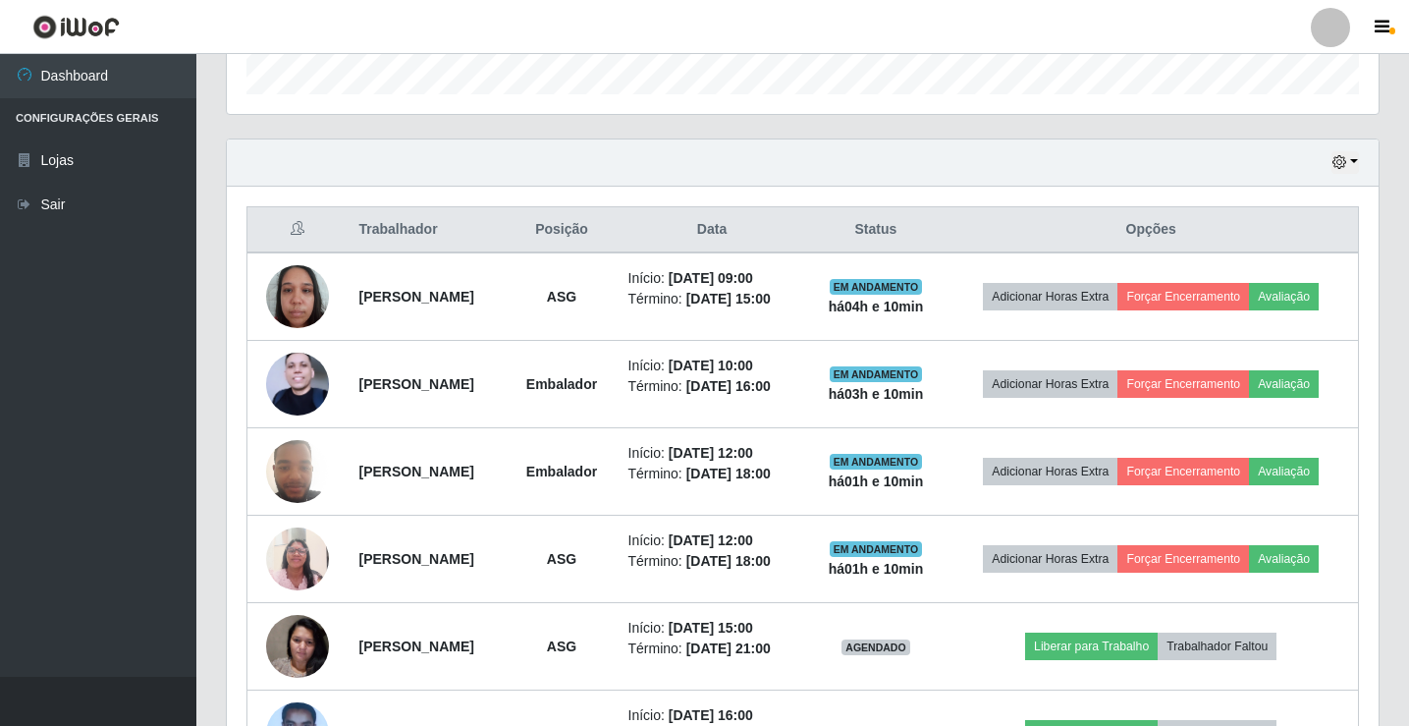
scroll to position [622, 0]
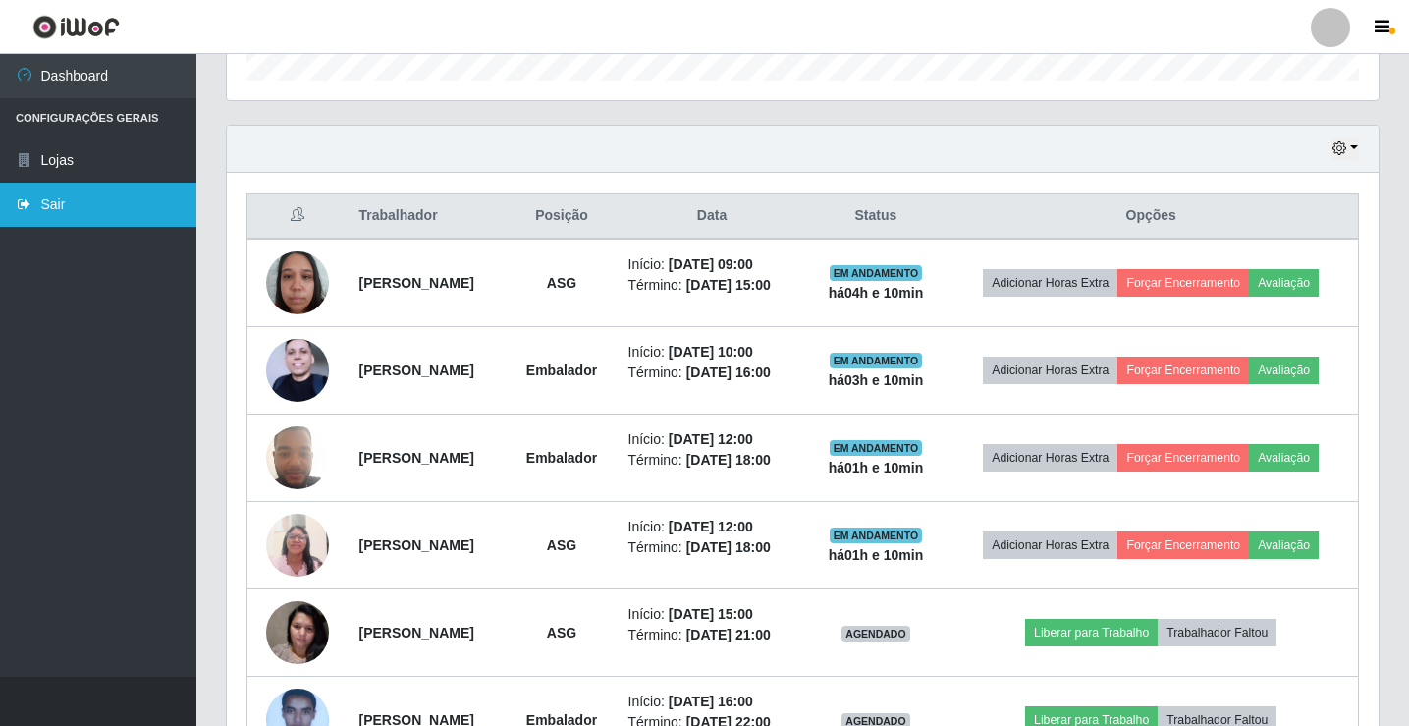
click at [82, 220] on link "Sair" at bounding box center [98, 205] width 196 height 44
